Goal: Information Seeking & Learning: Learn about a topic

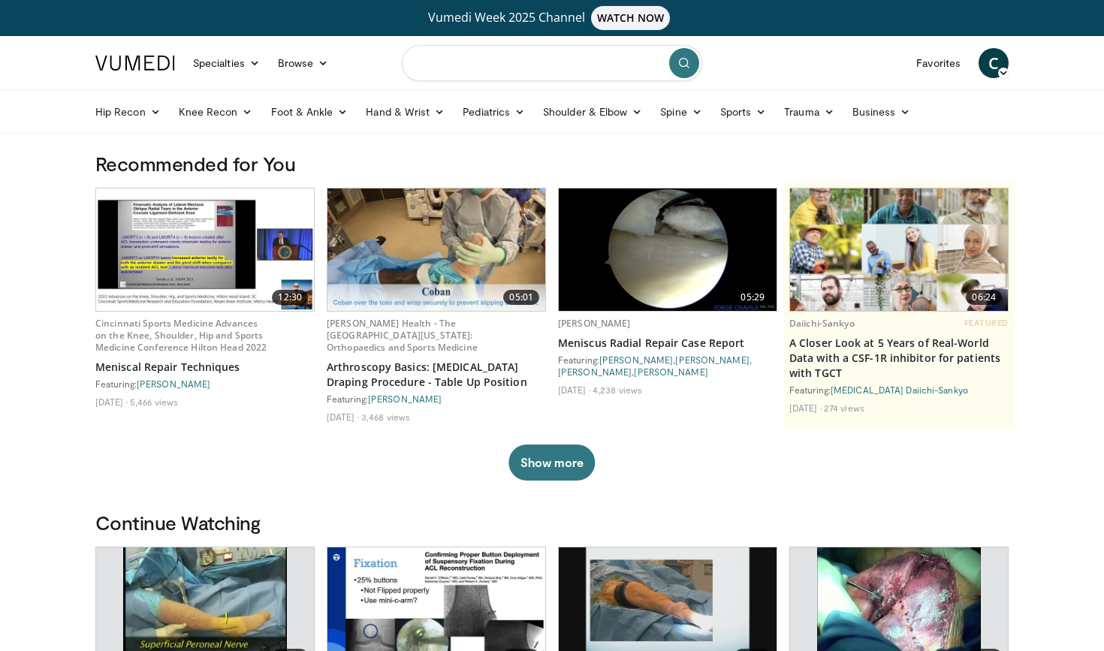
click at [489, 66] on input "Search topics, interventions" at bounding box center [552, 63] width 300 height 36
type input "*********"
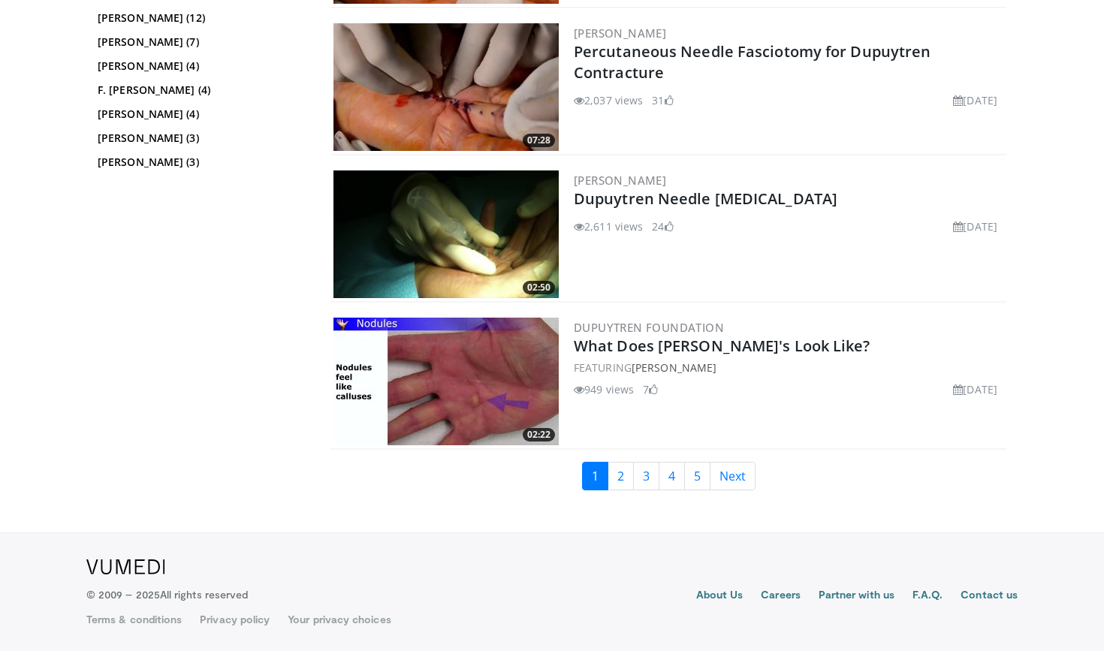
scroll to position [3438, 0]
click at [621, 472] on link "2" at bounding box center [621, 476] width 26 height 29
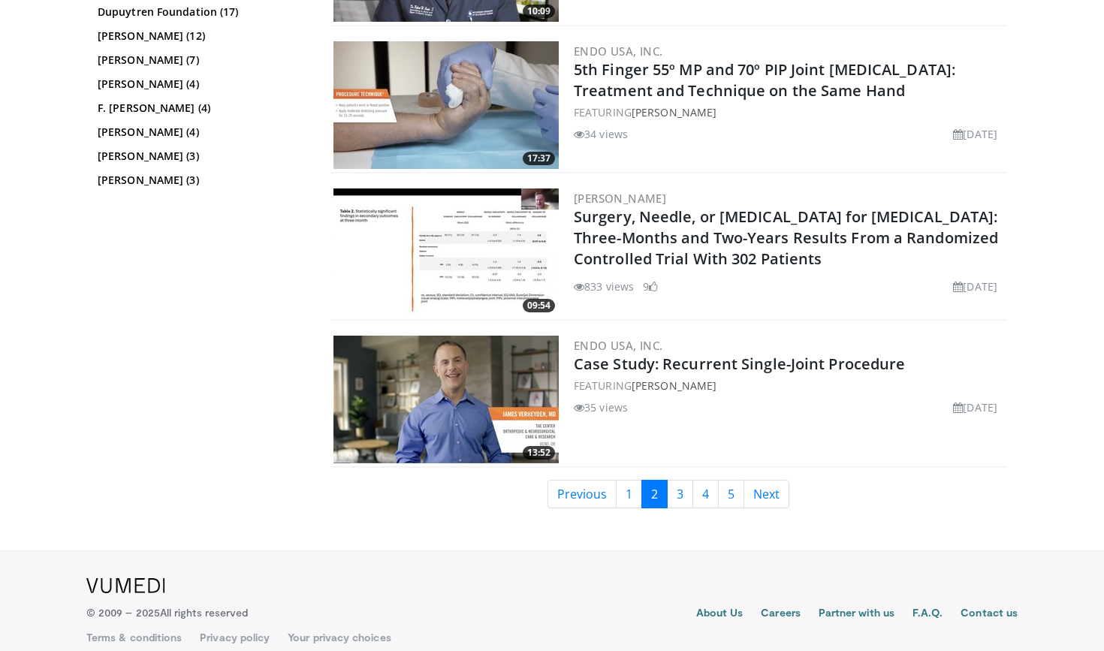
scroll to position [3414, 0]
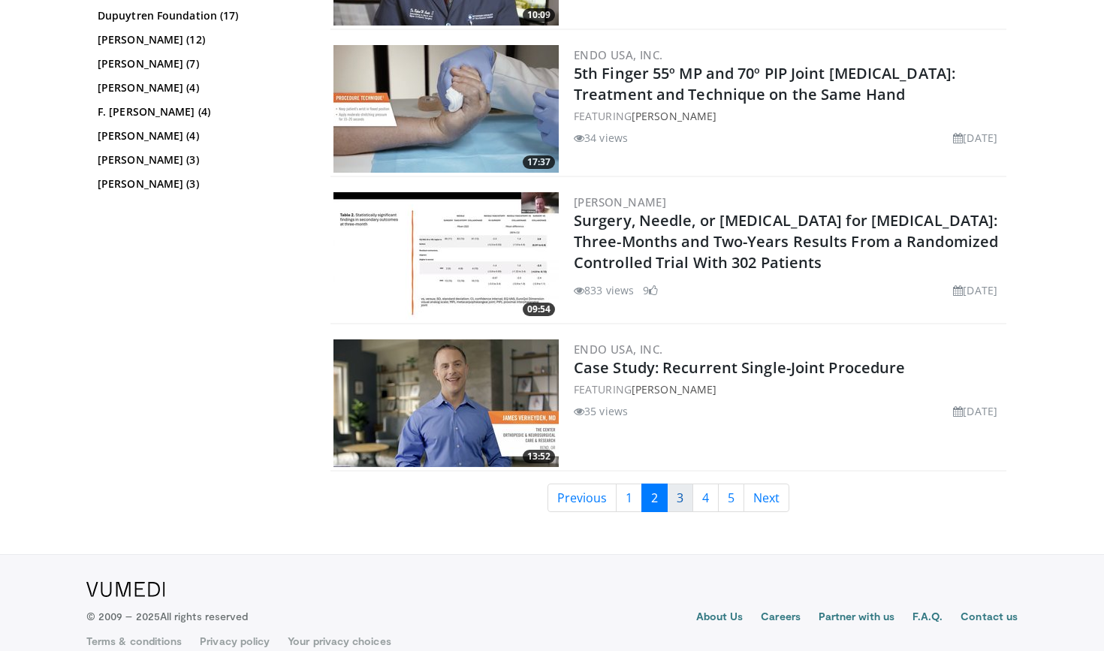
click at [675, 488] on link "3" at bounding box center [680, 498] width 26 height 29
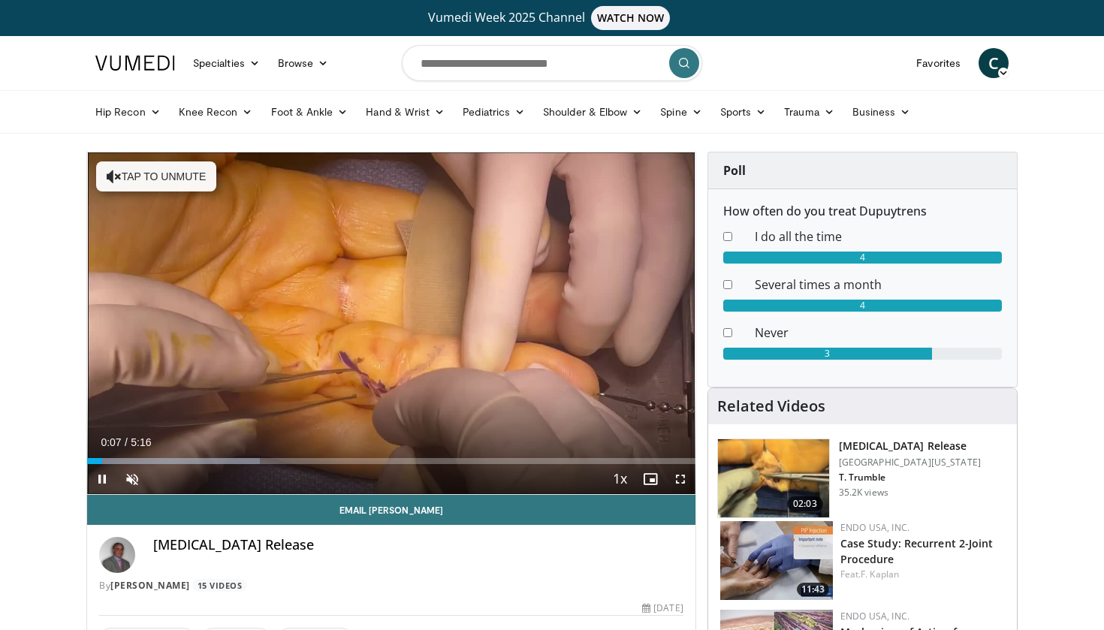
click at [680, 478] on span "Video Player" at bounding box center [680, 479] width 30 height 30
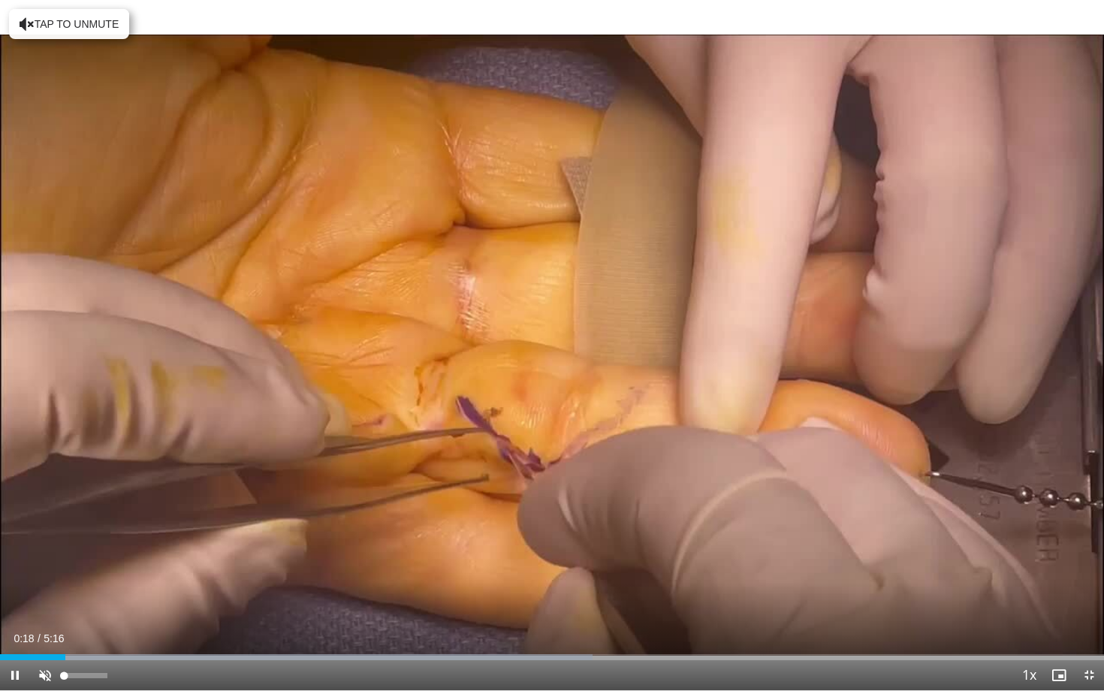
click at [48, 650] on span "Video Player" at bounding box center [45, 675] width 30 height 30
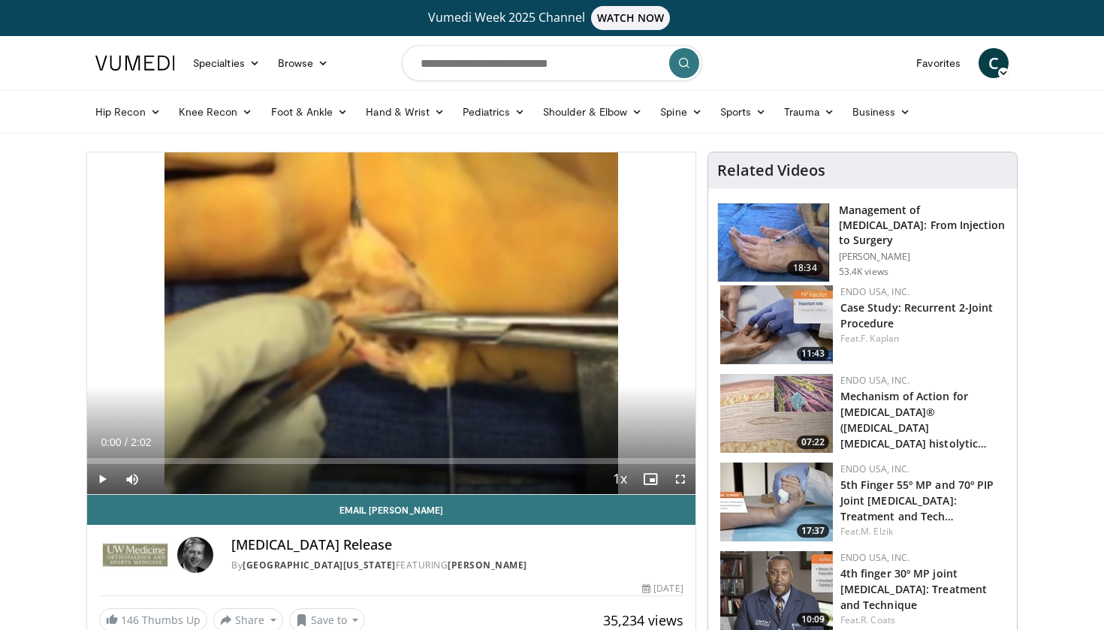
click at [676, 484] on span "Video Player" at bounding box center [680, 479] width 30 height 30
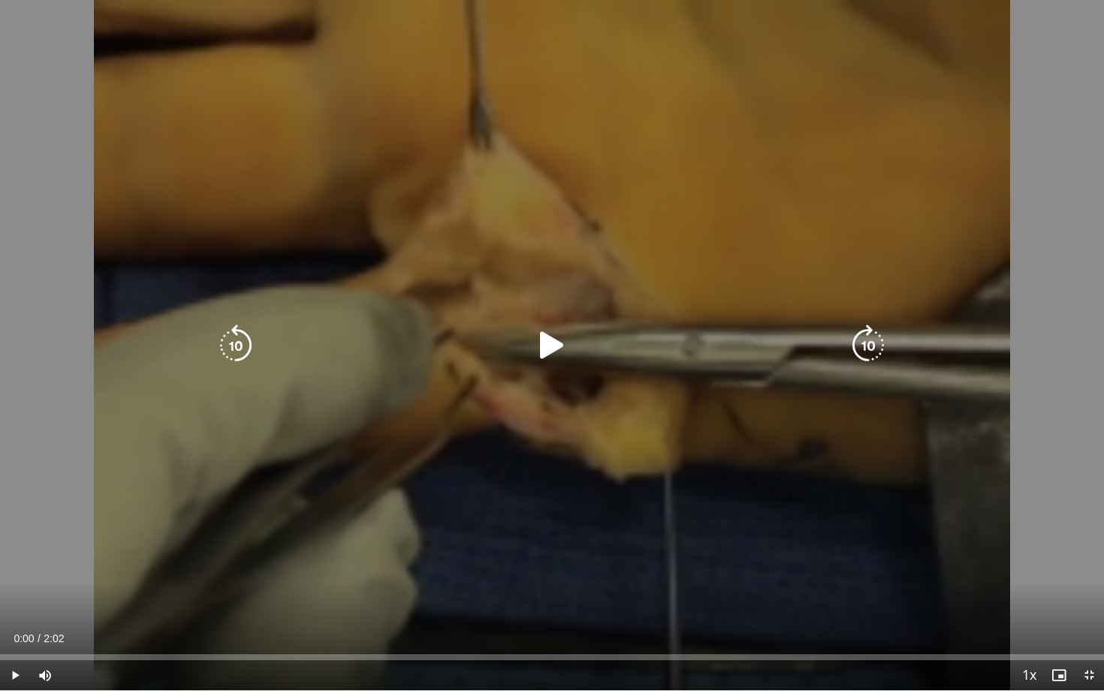
click at [520, 419] on div "10 seconds Tap to unmute" at bounding box center [552, 345] width 1104 height 690
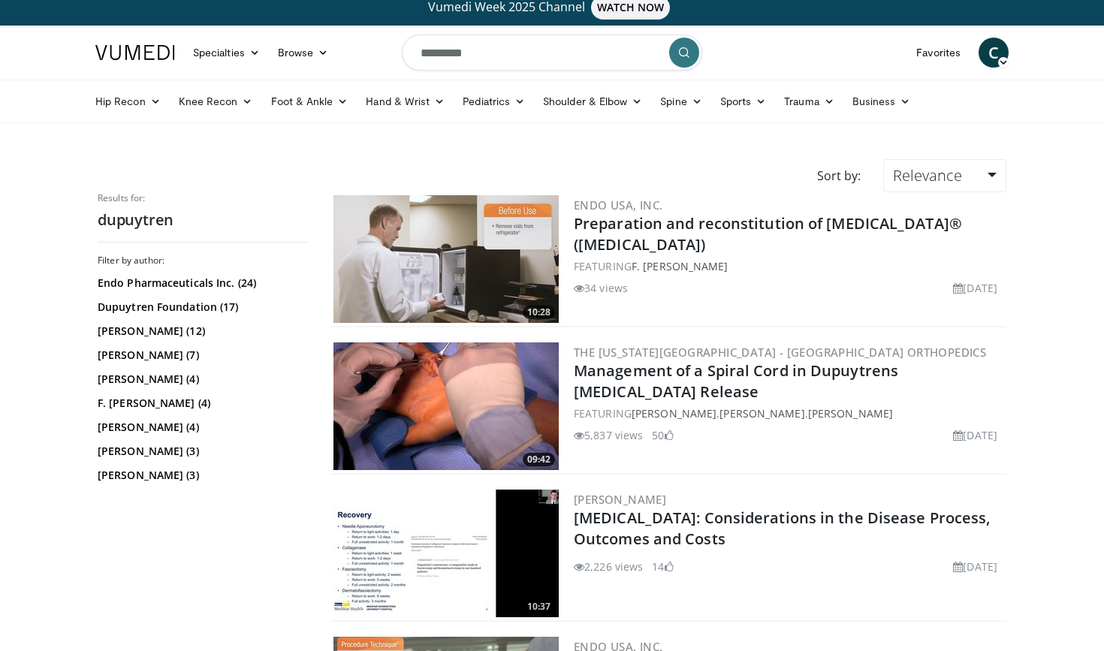
scroll to position [12, 0]
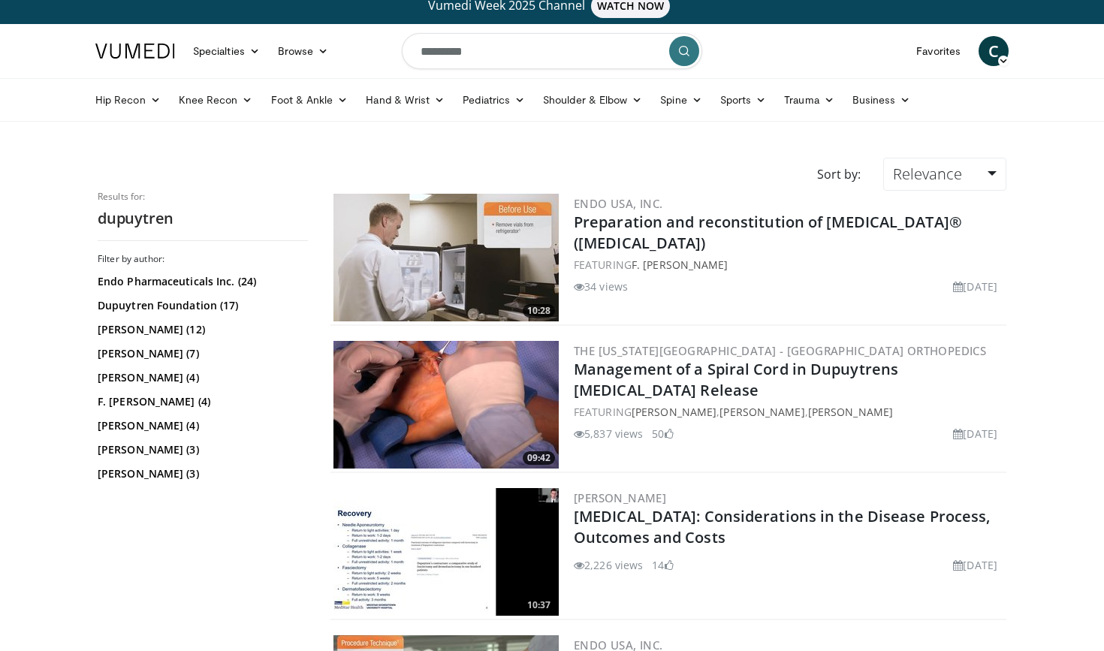
click at [675, 487] on div "10:37 [PERSON_NAME] [MEDICAL_DATA]: Considerations in the Disease Process, Outc…" at bounding box center [668, 552] width 676 height 135
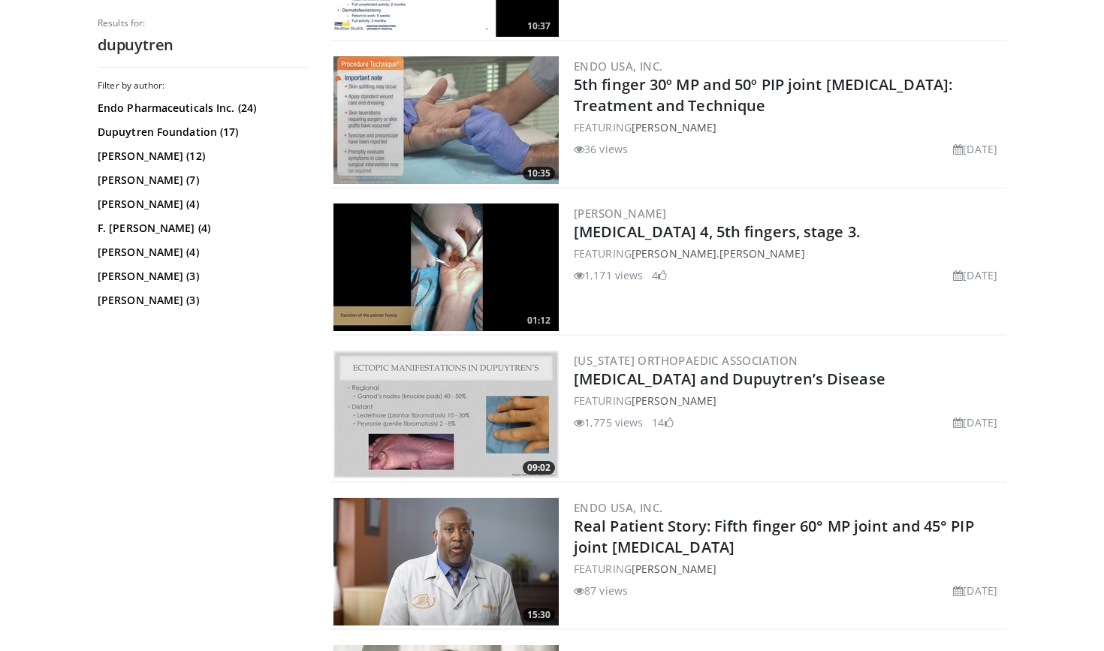
scroll to position [592, 0]
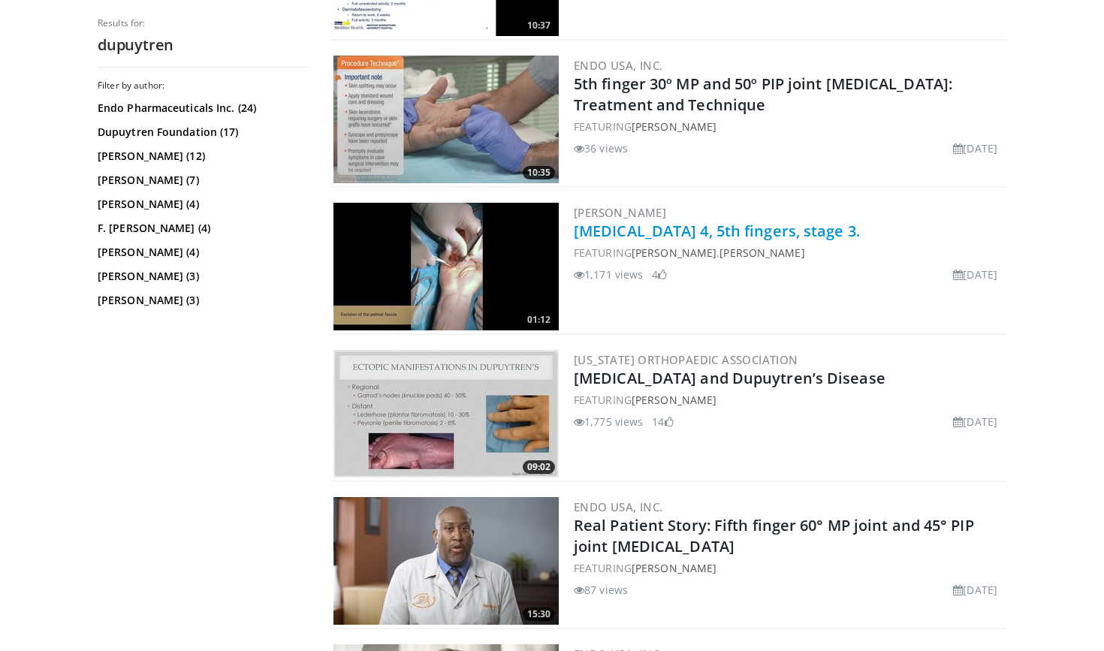
click at [713, 231] on link "Dupuytren's contracture 4, 5th fingers, stage 3." at bounding box center [717, 231] width 286 height 20
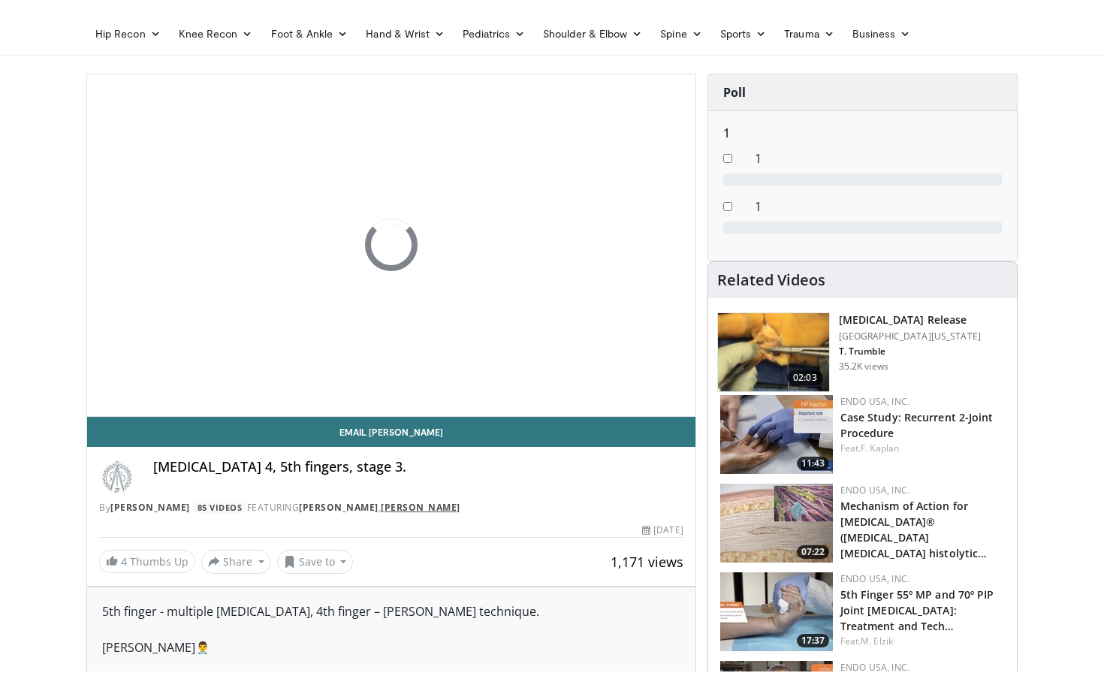
scroll to position [107, 0]
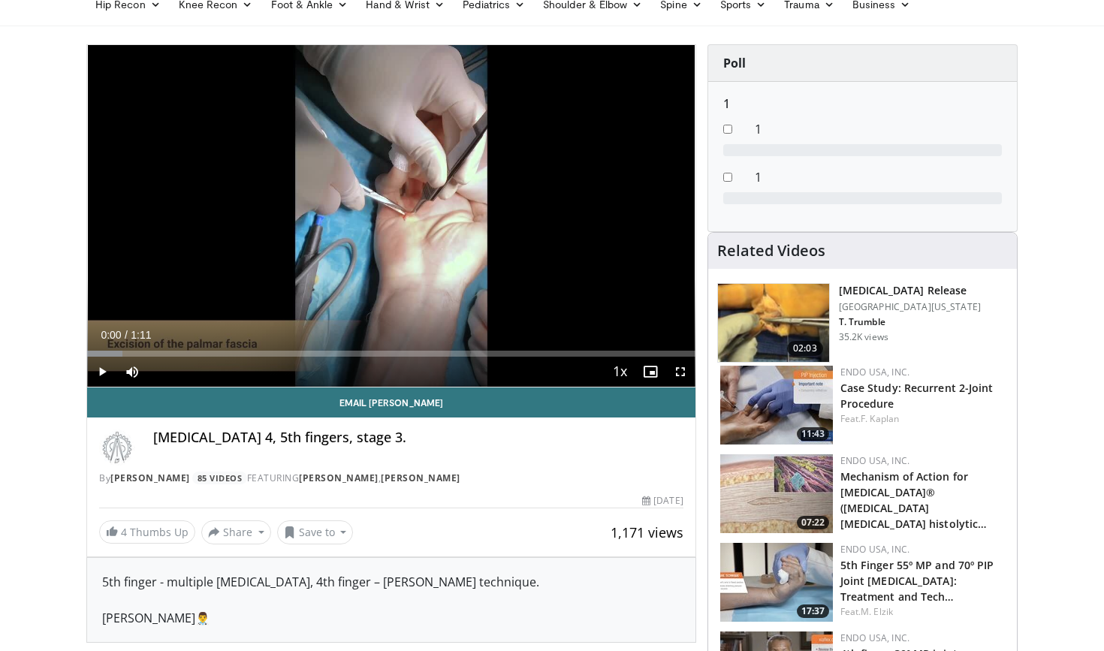
click at [676, 373] on span "Video Player" at bounding box center [680, 372] width 30 height 30
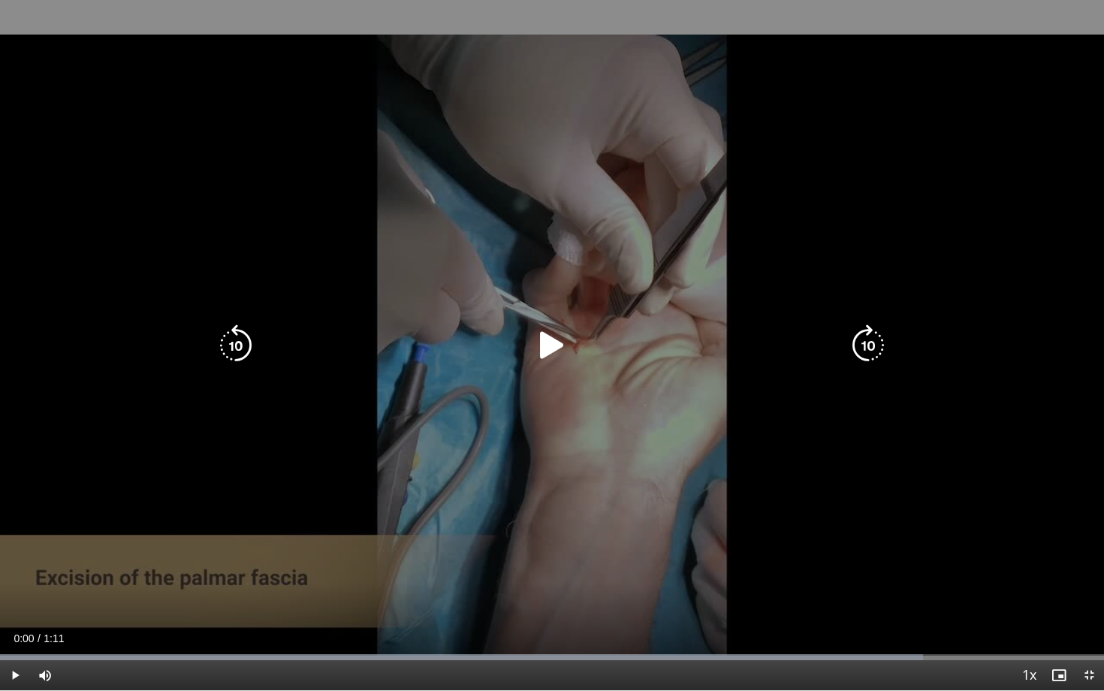
click at [548, 344] on icon "Video Player" at bounding box center [552, 345] width 42 height 42
